Goal: Transaction & Acquisition: Purchase product/service

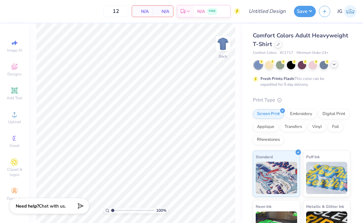
click at [282, 64] on polyline at bounding box center [334, 64] width 3 height 1
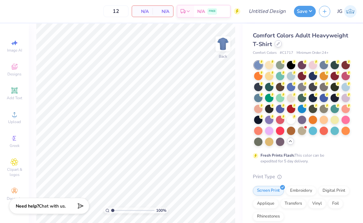
click at [279, 45] on icon at bounding box center [278, 43] width 3 height 3
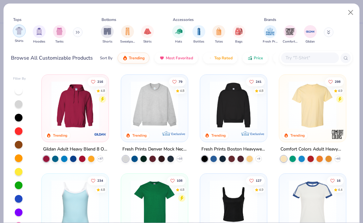
click at [14, 31] on div "filter for Shirts" at bounding box center [19, 30] width 13 height 13
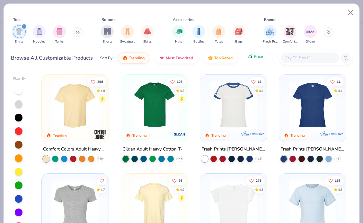
click at [249, 57] on icon "button" at bounding box center [250, 56] width 5 height 6
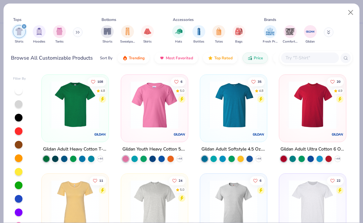
click at [88, 125] on img at bounding box center [75, 105] width 54 height 48
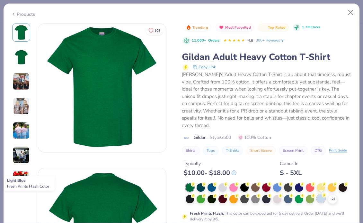
click at [282, 199] on div at bounding box center [321, 198] width 8 height 8
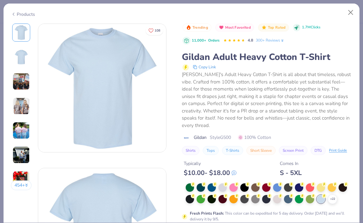
click at [20, 57] on img at bounding box center [21, 56] width 15 height 15
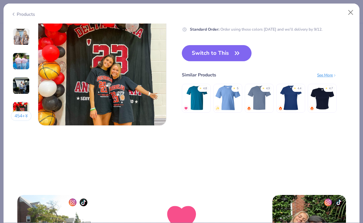
scroll to position [890, 0]
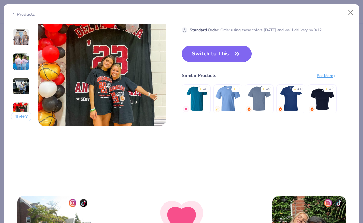
click at [223, 59] on button "Switch to This" at bounding box center [217, 54] width 70 height 16
click at [219, 58] on button "Switch to This" at bounding box center [217, 54] width 70 height 16
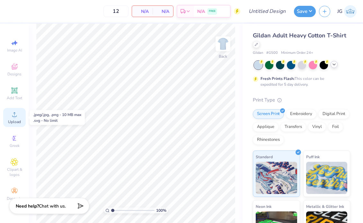
click at [10, 113] on div "Upload" at bounding box center [14, 117] width 23 height 19
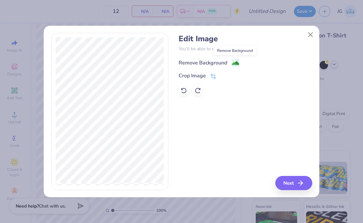
click at [232, 63] on image at bounding box center [235, 62] width 7 height 7
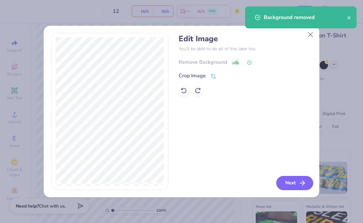
click at [282, 185] on icon "button" at bounding box center [303, 183] width 8 height 8
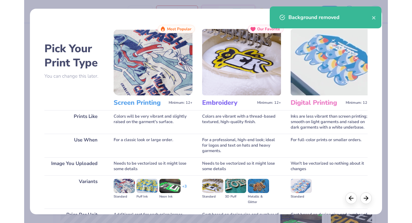
scroll to position [66, 0]
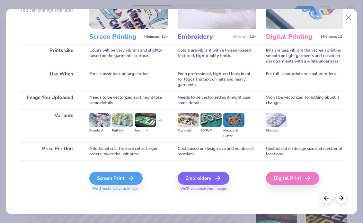
click at [109, 170] on div "Screen Print We'll vectorize your image." at bounding box center [128, 177] width 79 height 34
click at [109, 175] on div "Screen Print" at bounding box center [116, 177] width 53 height 13
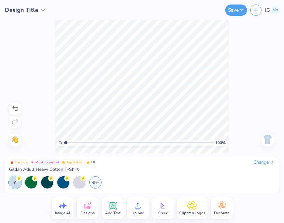
click at [9, 110] on div at bounding box center [15, 108] width 12 height 12
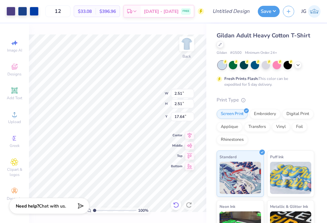
type input "2.51"
type input "3.00"
click at [282, 64] on icon at bounding box center [297, 64] width 5 height 5
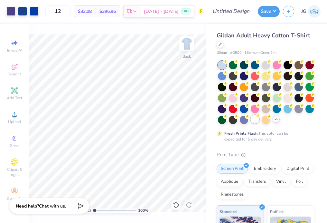
click at [253, 121] on div at bounding box center [254, 119] width 8 height 8
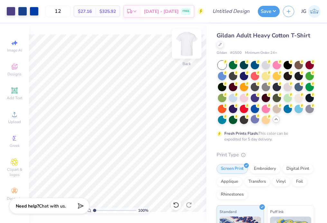
click at [190, 47] on img at bounding box center [187, 44] width 26 height 26
click at [183, 44] on img at bounding box center [187, 44] width 26 height 26
click at [14, 12] on div at bounding box center [10, 10] width 9 height 9
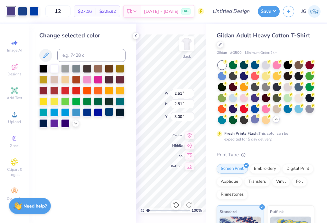
click at [110, 113] on div at bounding box center [109, 111] width 8 height 8
click at [32, 13] on div at bounding box center [34, 10] width 9 height 9
click at [107, 114] on div at bounding box center [109, 111] width 8 height 8
click at [45, 8] on div at bounding box center [45, 10] width 9 height 9
click at [107, 111] on div at bounding box center [109, 111] width 8 height 8
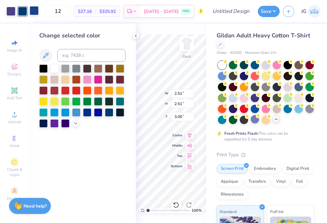
click at [33, 14] on div at bounding box center [34, 10] width 9 height 9
click at [107, 114] on div at bounding box center [109, 111] width 8 height 8
click at [9, 10] on div at bounding box center [10, 10] width 9 height 9
click at [108, 113] on div at bounding box center [109, 111] width 8 height 8
click at [107, 114] on div at bounding box center [109, 111] width 8 height 8
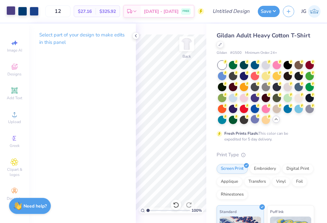
click at [9, 13] on div at bounding box center [10, 10] width 9 height 9
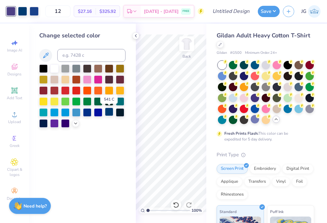
click at [107, 110] on div at bounding box center [109, 111] width 8 height 8
click at [32, 12] on div at bounding box center [34, 10] width 9 height 9
click at [107, 110] on div at bounding box center [109, 111] width 8 height 8
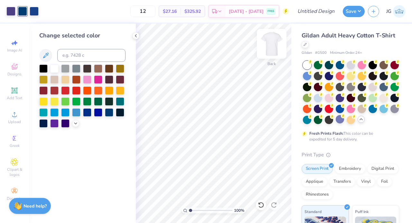
click at [273, 47] on img at bounding box center [272, 44] width 26 height 26
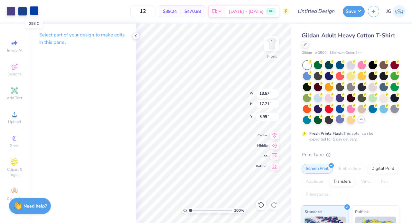
click at [31, 13] on div at bounding box center [34, 10] width 9 height 9
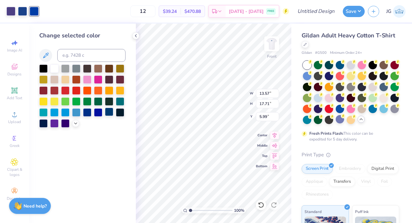
click at [106, 113] on div at bounding box center [109, 111] width 8 height 8
click at [23, 13] on div at bounding box center [22, 10] width 9 height 9
click at [106, 113] on div at bounding box center [109, 111] width 8 height 8
click at [12, 9] on div at bounding box center [10, 10] width 9 height 9
click at [107, 113] on div at bounding box center [109, 111] width 8 height 8
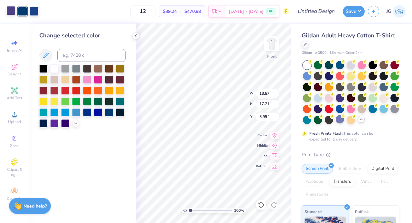
click at [12, 7] on div at bounding box center [10, 10] width 9 height 9
click at [110, 110] on div at bounding box center [109, 111] width 8 height 8
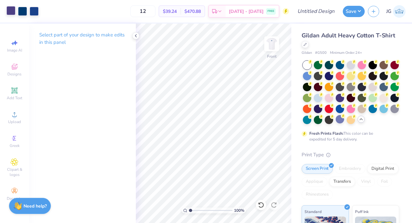
click at [10, 8] on div at bounding box center [10, 10] width 9 height 9
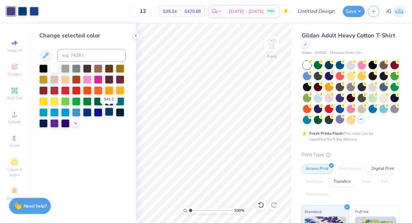
click at [109, 112] on div at bounding box center [109, 111] width 8 height 8
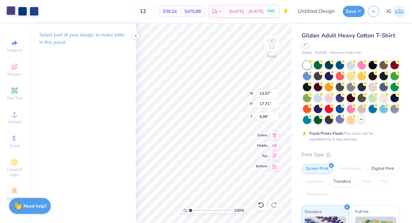
click at [15, 11] on div at bounding box center [10, 10] width 9 height 9
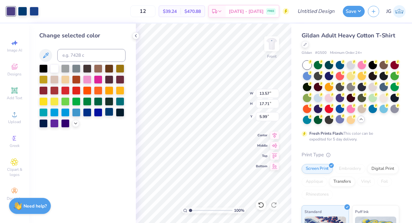
click at [109, 113] on div at bounding box center [109, 111] width 8 height 8
click at [133, 36] on icon at bounding box center [135, 35] width 5 height 5
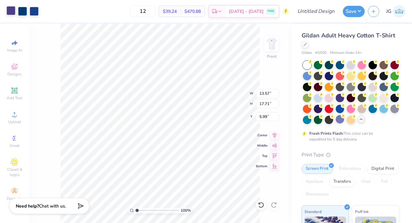
click at [14, 12] on div at bounding box center [10, 10] width 9 height 9
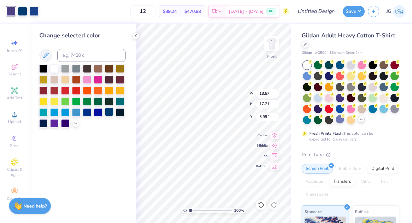
click at [111, 112] on div at bounding box center [109, 111] width 8 height 8
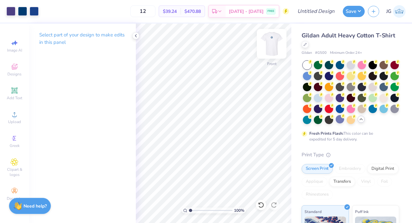
click at [267, 42] on img at bounding box center [272, 44] width 26 height 26
click at [11, 14] on div at bounding box center [10, 10] width 9 height 9
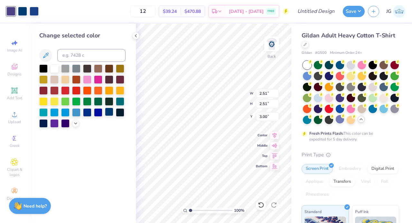
click at [106, 113] on div at bounding box center [109, 111] width 8 height 8
click at [107, 112] on div at bounding box center [109, 111] width 8 height 8
click at [13, 9] on div at bounding box center [10, 10] width 9 height 9
click at [77, 50] on input at bounding box center [91, 55] width 68 height 13
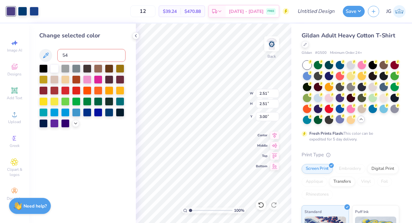
type input "541"
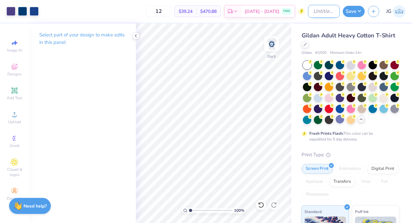
click at [282, 9] on input "Design Title" at bounding box center [324, 11] width 32 height 13
type input "triton photography club shirts"
click at [282, 11] on button "Save" at bounding box center [353, 10] width 22 height 11
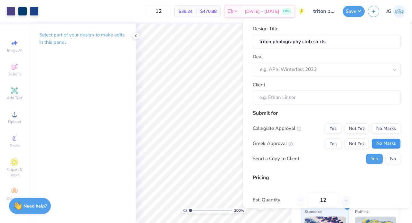
click at [282, 146] on button "No Marks" at bounding box center [385, 143] width 29 height 10
click at [282, 132] on button "No Marks" at bounding box center [385, 128] width 29 height 10
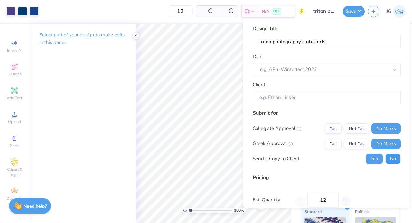
click at [282, 154] on button "No" at bounding box center [392, 158] width 15 height 10
type input "$39.24"
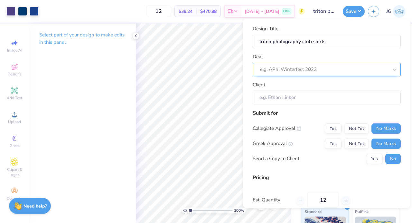
click at [282, 75] on div "e.g. APhi Winterfest 2023" at bounding box center [326, 69] width 148 height 14
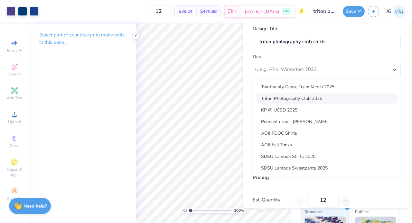
click at [282, 94] on div "Triton Photography Club 2025" at bounding box center [326, 98] width 143 height 11
type input "Dima Last Name"
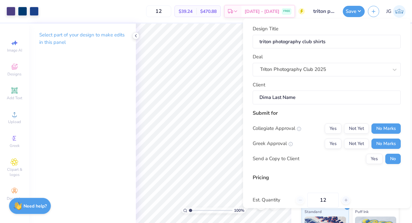
click at [282, 94] on input "Dima Last Name" at bounding box center [326, 97] width 148 height 14
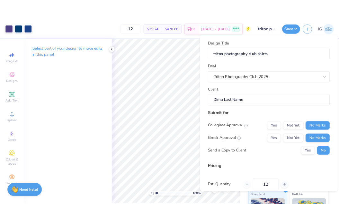
scroll to position [56, 0]
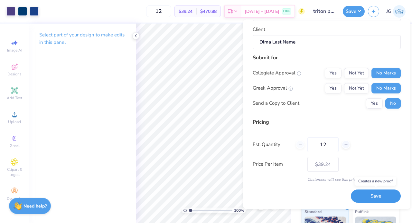
click at [282, 194] on button "Save" at bounding box center [375, 195] width 50 height 13
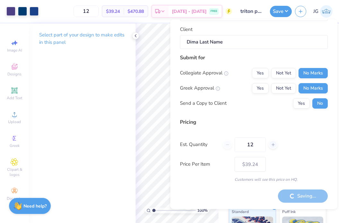
type input "– –"
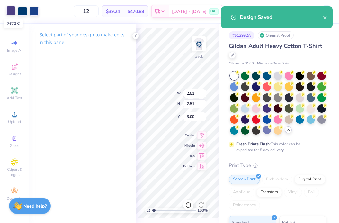
click at [11, 11] on div at bounding box center [10, 10] width 9 height 9
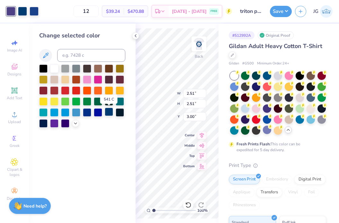
click at [110, 113] on div at bounding box center [109, 111] width 8 height 8
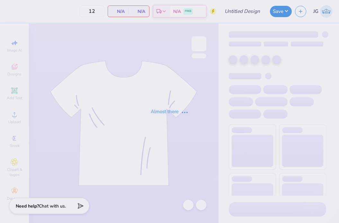
type input "triton photography club shirts"
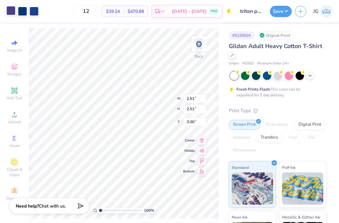
click at [9, 10] on div at bounding box center [10, 10] width 9 height 9
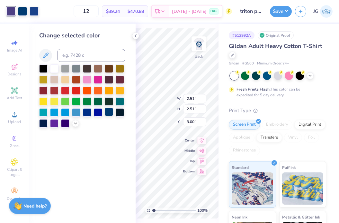
click at [105, 113] on div at bounding box center [109, 111] width 8 height 8
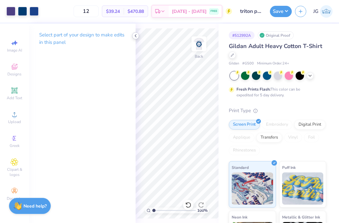
click at [134, 34] on icon at bounding box center [135, 35] width 5 height 5
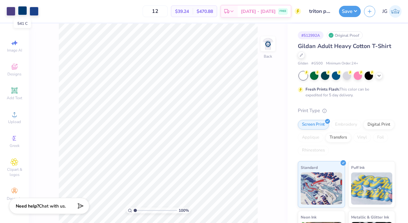
click at [20, 10] on div at bounding box center [22, 10] width 9 height 9
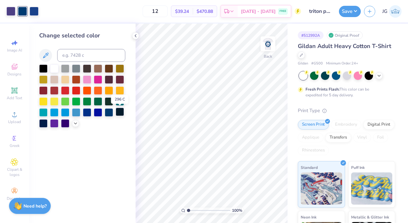
click at [120, 112] on div at bounding box center [120, 111] width 8 height 8
click at [32, 12] on div at bounding box center [34, 10] width 9 height 9
click at [107, 113] on div at bounding box center [109, 111] width 8 height 8
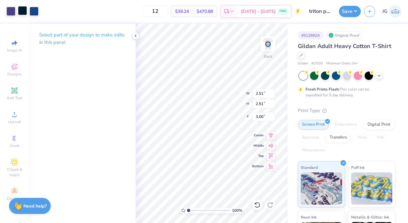
click at [22, 10] on div at bounding box center [22, 10] width 9 height 9
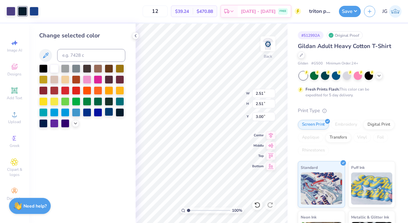
click at [112, 113] on div at bounding box center [109, 111] width 8 height 8
click at [32, 10] on div at bounding box center [34, 10] width 9 height 9
click at [108, 113] on div at bounding box center [109, 111] width 8 height 8
click at [30, 9] on div at bounding box center [34, 10] width 9 height 9
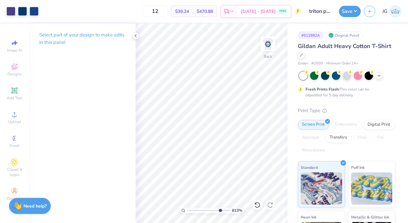
type input "8.13"
click at [219, 207] on input "range" at bounding box center [208, 210] width 43 height 6
type input "3.08"
click at [11, 7] on div at bounding box center [10, 10] width 9 height 9
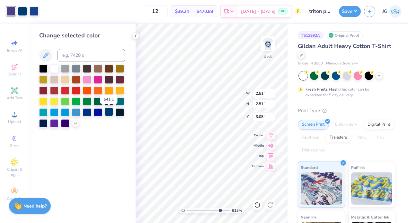
click at [108, 111] on div at bounding box center [109, 111] width 8 height 8
click at [136, 35] on icon at bounding box center [135, 35] width 5 height 5
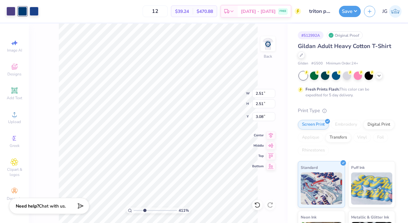
drag, startPoint x: 165, startPoint y: 211, endPoint x: 144, endPoint y: 209, distance: 20.7
click at [144, 211] on input "range" at bounding box center [155, 210] width 43 height 6
drag, startPoint x: 144, startPoint y: 208, endPoint x: 114, endPoint y: 195, distance: 33.8
type input "1"
click at [134, 207] on input "range" at bounding box center [155, 210] width 43 height 6
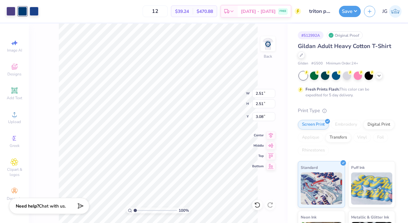
type input "3.56"
type input "3.00"
click at [8, 9] on div at bounding box center [10, 10] width 9 height 9
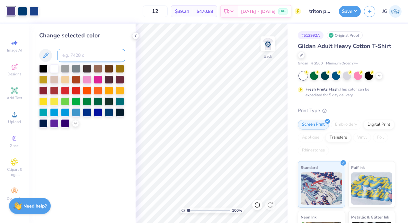
click at [91, 55] on input at bounding box center [91, 55] width 68 height 13
type input "541"
click at [268, 43] on img at bounding box center [268, 44] width 26 height 26
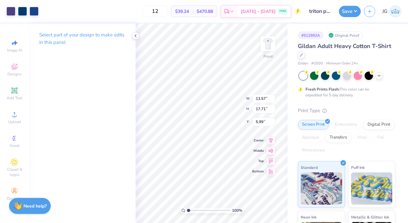
type input "11.49"
type input "15.00"
type input "3.00"
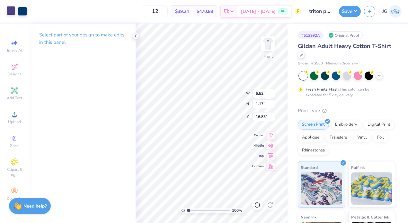
click at [11, 12] on div at bounding box center [10, 10] width 9 height 9
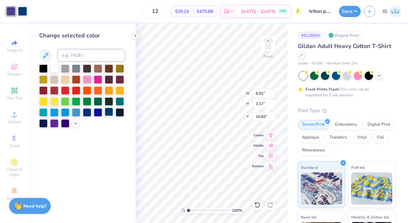
click at [107, 113] on div at bounding box center [109, 111] width 8 height 8
click at [9, 8] on div at bounding box center [10, 10] width 9 height 9
click at [78, 113] on div at bounding box center [76, 111] width 8 height 8
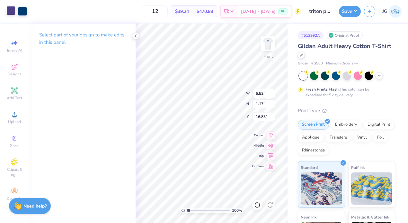
click at [11, 11] on div at bounding box center [10, 10] width 9 height 9
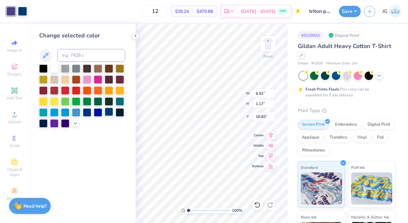
click at [105, 111] on div at bounding box center [109, 111] width 8 height 8
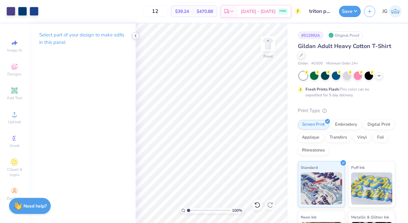
click at [135, 37] on icon at bounding box center [135, 35] width 5 height 5
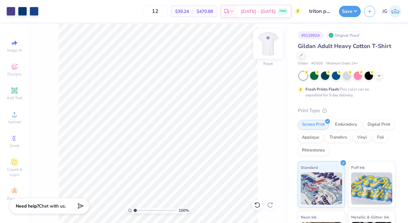
click at [267, 45] on img at bounding box center [268, 44] width 26 height 26
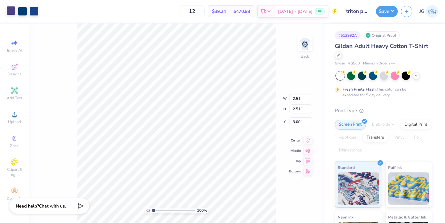
click at [12, 11] on div at bounding box center [10, 10] width 9 height 9
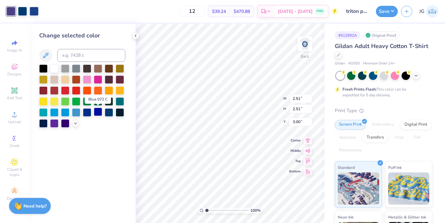
click at [99, 111] on div at bounding box center [98, 111] width 8 height 8
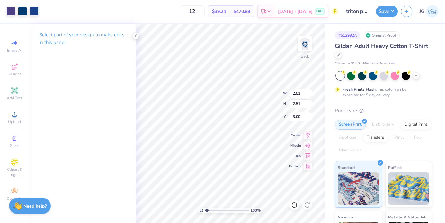
click at [57, 38] on p "Select part of your design to make edits in this panel" at bounding box center [82, 38] width 86 height 15
click at [137, 34] on icon at bounding box center [135, 35] width 5 height 5
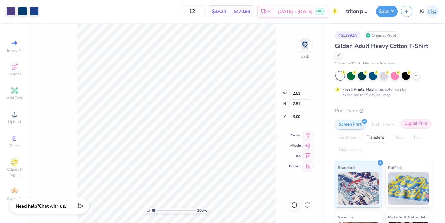
click at [410, 125] on div "Digital Print" at bounding box center [416, 124] width 31 height 10
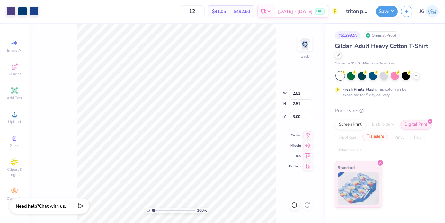
click at [381, 136] on div "Transfers" at bounding box center [376, 137] width 26 height 10
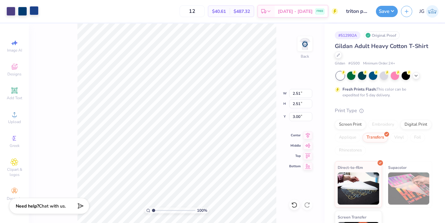
click at [31, 9] on div at bounding box center [34, 10] width 9 height 9
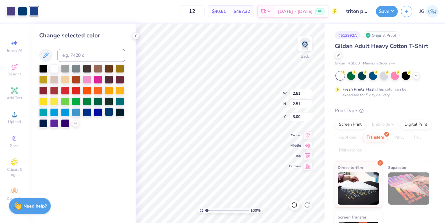
click at [108, 109] on div at bounding box center [109, 111] width 8 height 8
click at [24, 197] on div "Need help? Chat with us." at bounding box center [30, 204] width 42 height 16
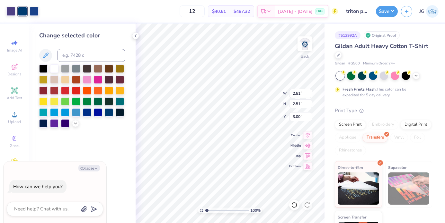
click at [130, 33] on div "Change selected color" at bounding box center [82, 122] width 107 height 199
click at [131, 35] on div "Change selected color" at bounding box center [82, 122] width 107 height 199
click at [134, 35] on icon at bounding box center [135, 35] width 5 height 5
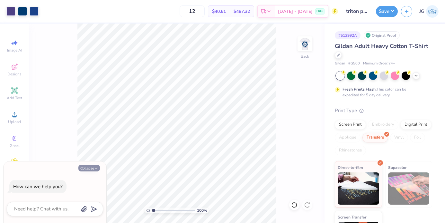
click at [92, 168] on button "Collapse" at bounding box center [89, 167] width 22 height 7
type textarea "x"
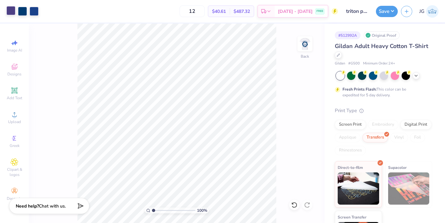
click at [14, 13] on div at bounding box center [10, 10] width 9 height 9
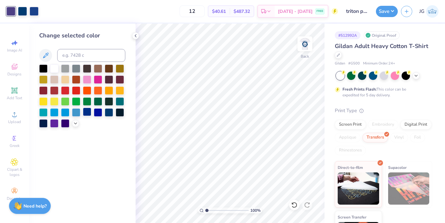
click at [85, 111] on div at bounding box center [87, 111] width 8 height 8
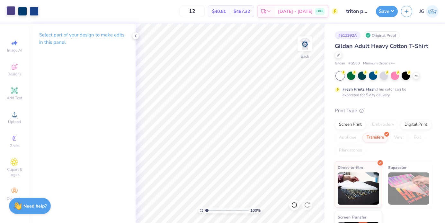
click at [6, 8] on div at bounding box center [10, 10] width 9 height 9
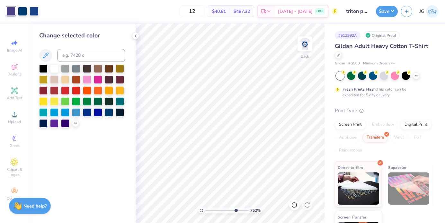
click at [235, 210] on input "range" at bounding box center [226, 210] width 43 height 6
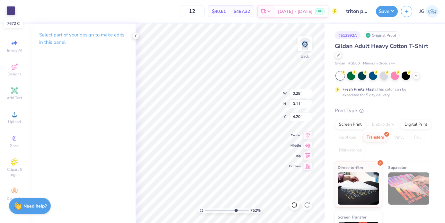
click at [12, 10] on div at bounding box center [10, 10] width 9 height 9
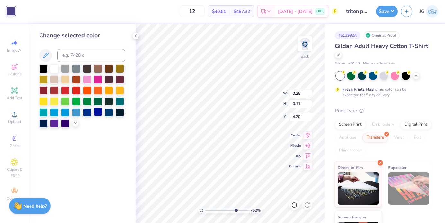
click at [97, 113] on div at bounding box center [98, 111] width 8 height 8
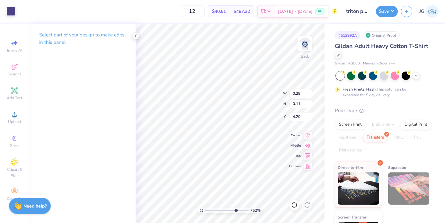
click at [46, 36] on p "Select part of your design to make edits in this panel" at bounding box center [82, 38] width 86 height 15
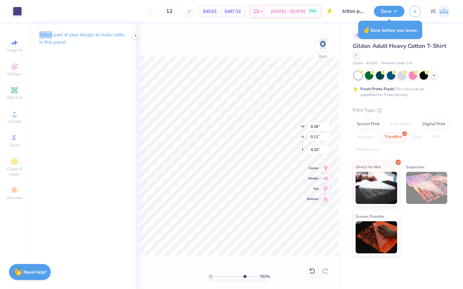
type input "1"
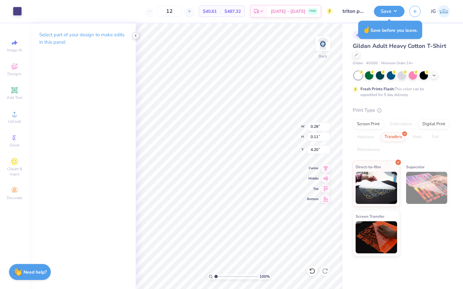
click at [134, 35] on icon at bounding box center [135, 35] width 5 height 5
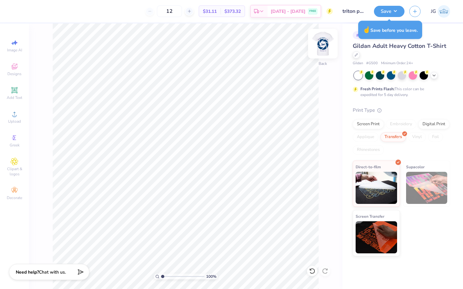
click at [323, 47] on img at bounding box center [323, 44] width 26 height 26
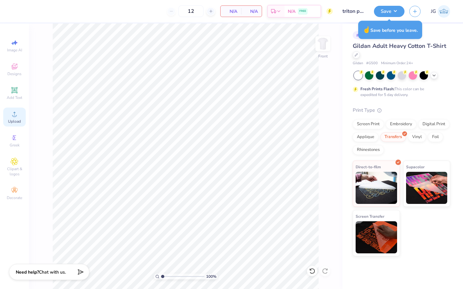
click at [14, 116] on icon at bounding box center [14, 114] width 5 height 5
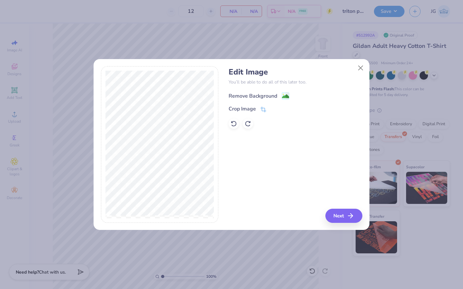
click at [281, 96] on div "Remove Background" at bounding box center [259, 96] width 61 height 8
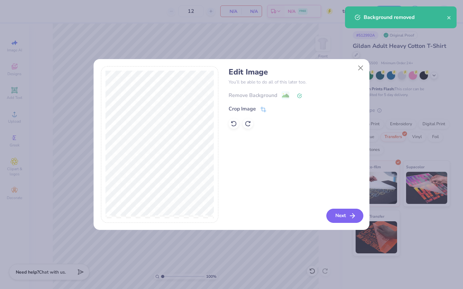
click at [343, 218] on button "Next" at bounding box center [344, 216] width 37 height 14
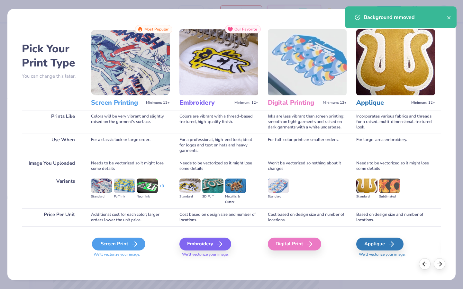
click at [127, 222] on div "Screen Print" at bounding box center [118, 244] width 53 height 13
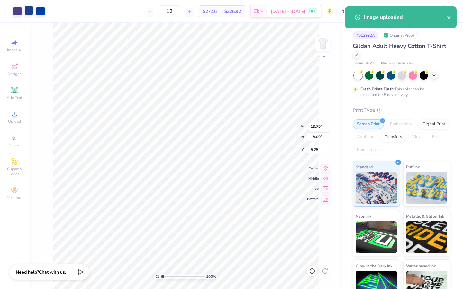
click at [28, 15] on div at bounding box center [28, 10] width 9 height 9
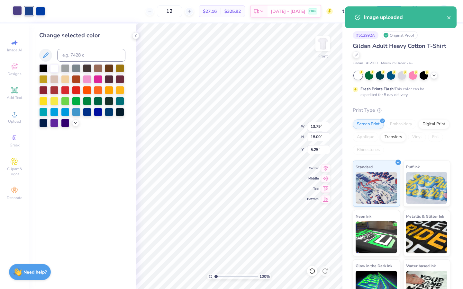
click at [19, 14] on div at bounding box center [17, 10] width 9 height 9
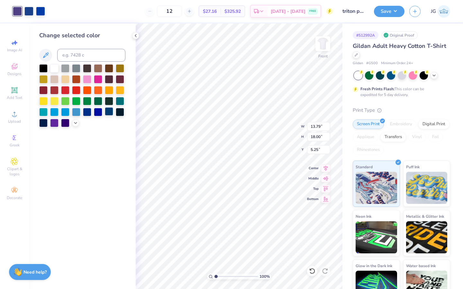
click at [105, 114] on div at bounding box center [109, 111] width 8 height 8
click at [20, 10] on div at bounding box center [17, 10] width 9 height 9
click at [107, 108] on div at bounding box center [109, 111] width 8 height 8
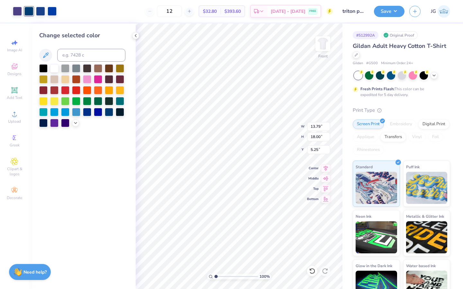
click at [114, 82] on div at bounding box center [82, 95] width 86 height 63
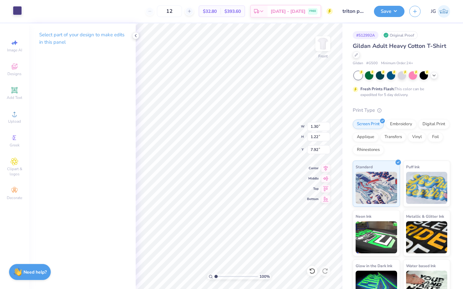
click at [15, 11] on div at bounding box center [17, 10] width 9 height 9
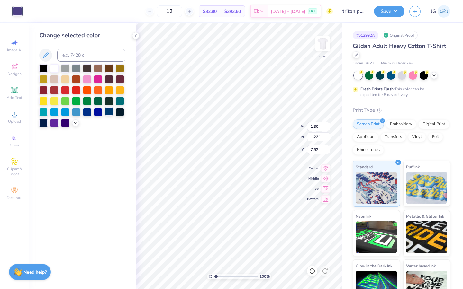
click at [109, 114] on div at bounding box center [109, 111] width 8 height 8
